Goal: Navigation & Orientation: Find specific page/section

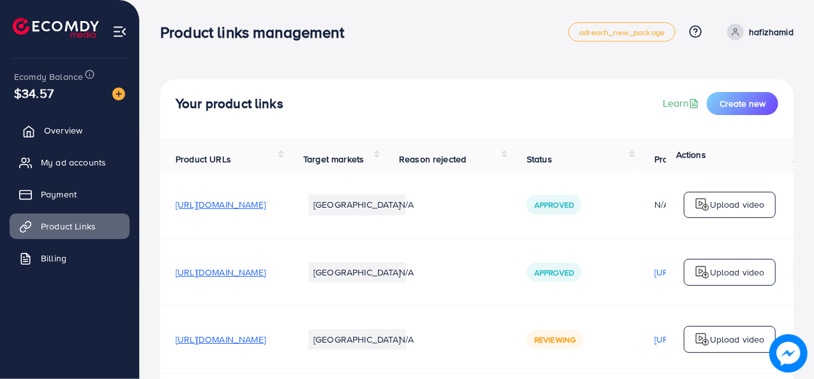
click at [67, 129] on span "Overview" at bounding box center [63, 130] width 38 height 13
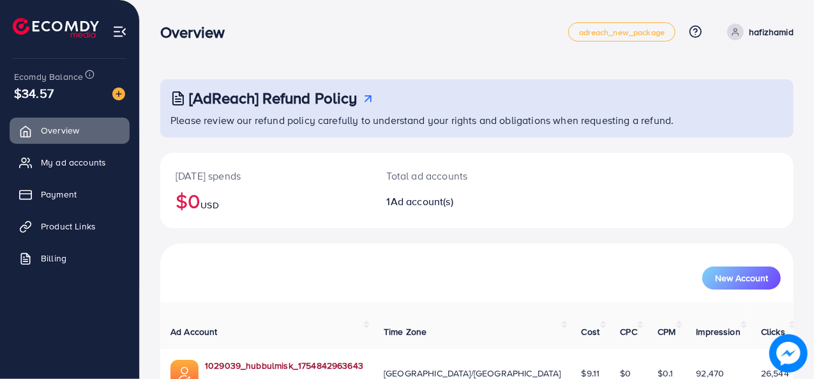
click at [256, 359] on link "1029039_hubbulmisk_1754842963643" at bounding box center [284, 365] width 158 height 13
